Goal: Task Accomplishment & Management: Manage account settings

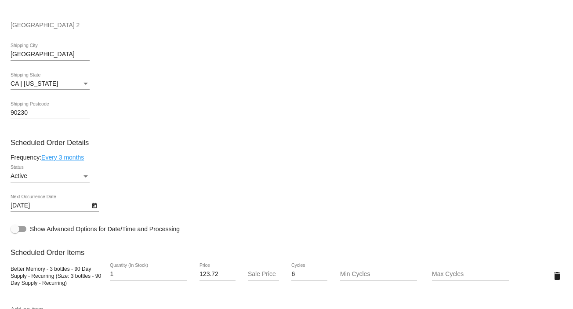
scroll to position [327, 0]
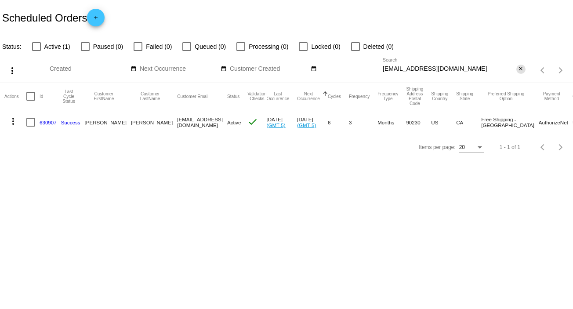
click at [520, 70] on mat-icon "close" at bounding box center [520, 68] width 6 height 7
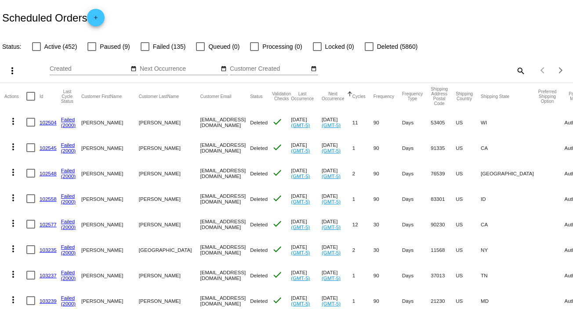
click at [516, 71] on mat-icon "search" at bounding box center [520, 71] width 11 height 14
click at [512, 73] on div "Search" at bounding box center [454, 66] width 143 height 17
paste input "squeak60@live.com"
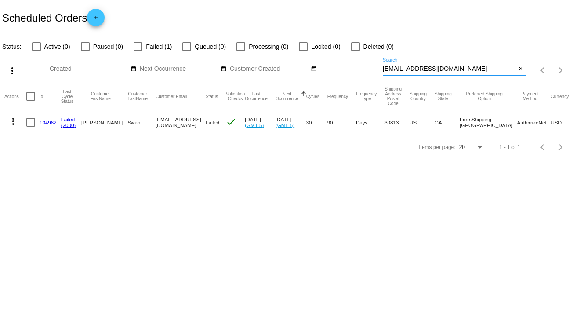
type input "squeak60@live.com"
click at [11, 116] on mat-icon "more_vert" at bounding box center [13, 121] width 11 height 11
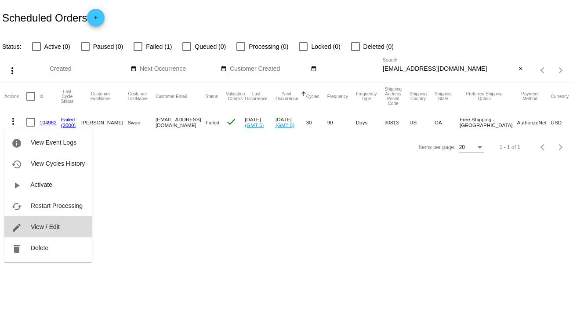
click at [63, 222] on button "edit View / Edit" at bounding box center [47, 226] width 87 height 21
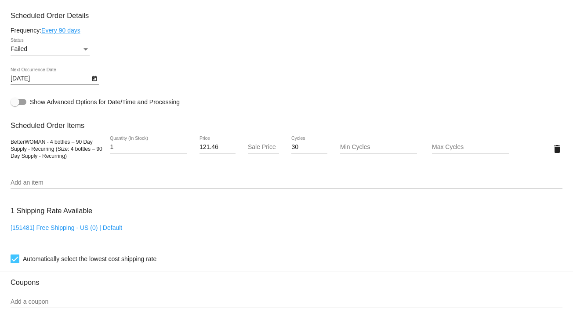
scroll to position [523, 0]
click at [86, 48] on div "Status" at bounding box center [86, 48] width 8 height 7
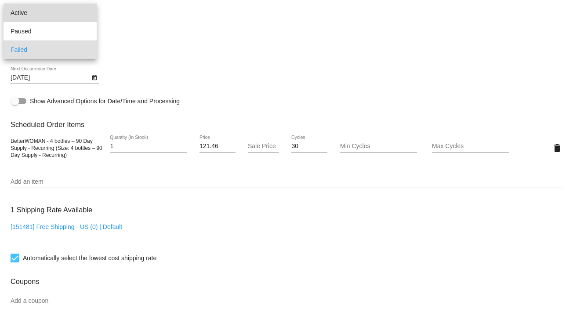
click at [66, 17] on span "Active" at bounding box center [50, 13] width 79 height 18
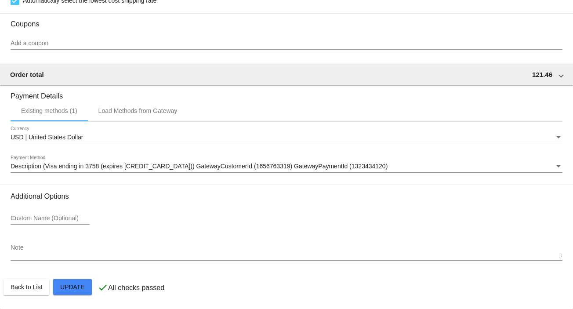
scroll to position [783, 0]
